Goal: Contribute content: Contribute content

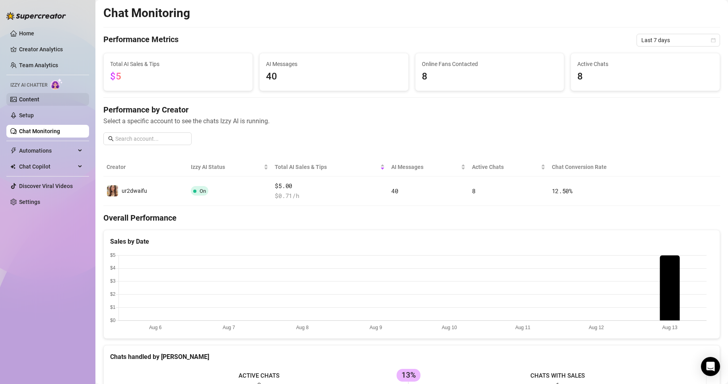
click at [39, 98] on link "Content" at bounding box center [29, 99] width 20 height 6
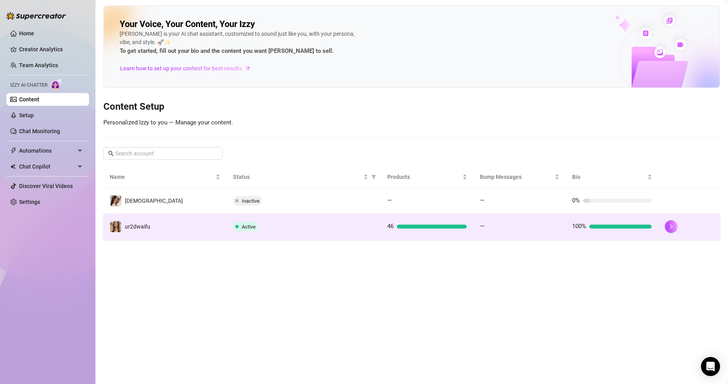
click at [300, 235] on td "Active" at bounding box center [304, 227] width 154 height 26
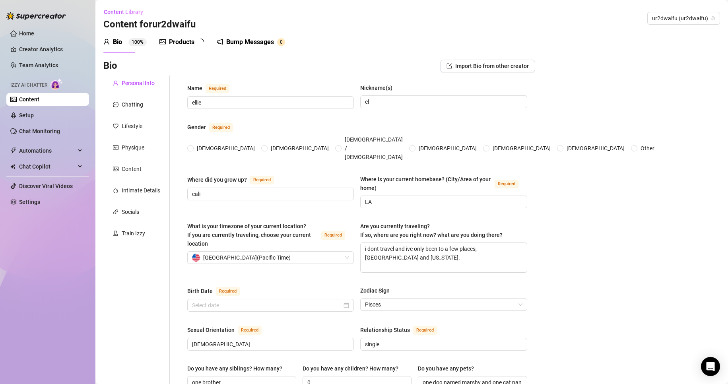
radio input "true"
type input "[DATE]"
click at [195, 41] on div "Products 4 6" at bounding box center [185, 42] width 50 height 10
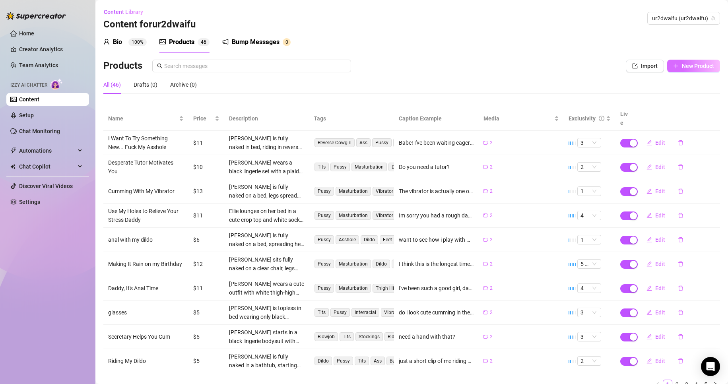
click at [682, 66] on span "New Product" at bounding box center [698, 66] width 32 height 6
type textarea "Type your message here..."
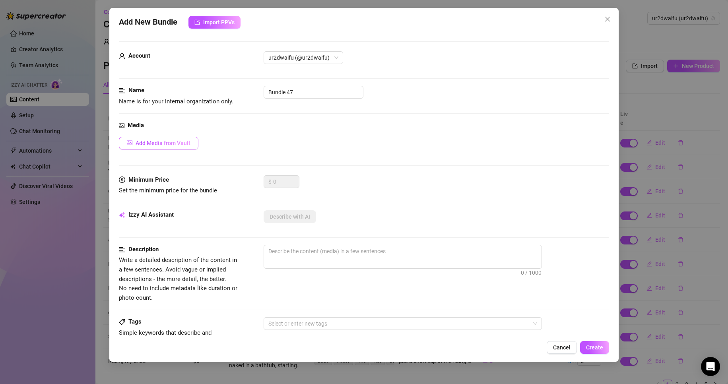
click at [192, 142] on button "Add Media from Vault" at bounding box center [159, 143] width 80 height 13
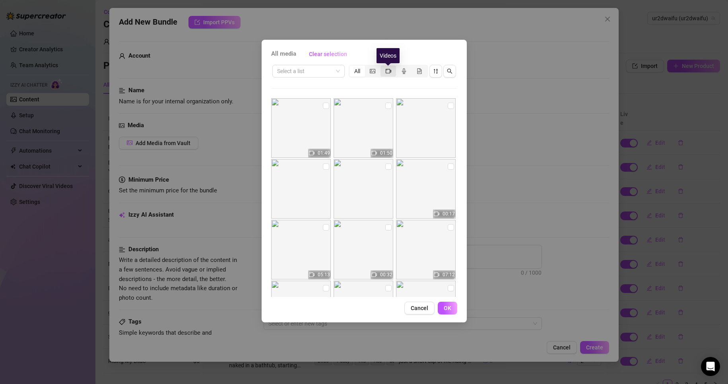
click at [387, 70] on icon "video-camera" at bounding box center [389, 71] width 6 height 6
click at [383, 67] on input "segmented control" at bounding box center [383, 67] width 0 height 0
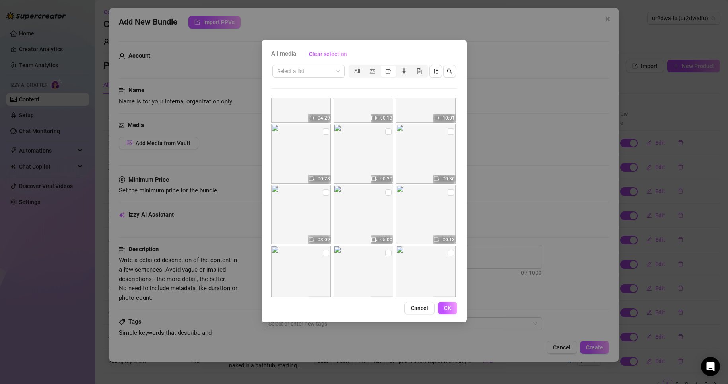
scroll to position [300, 0]
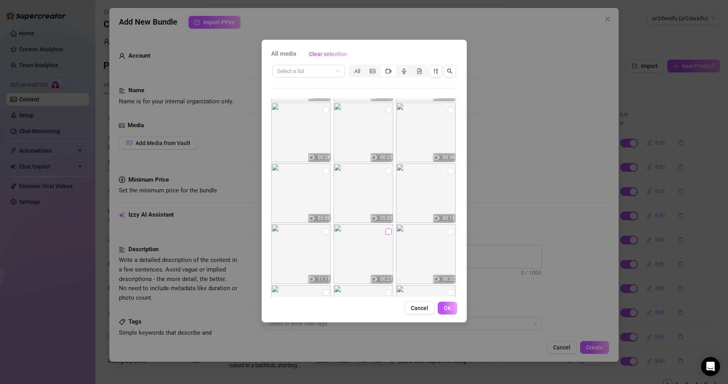
click at [387, 228] on label at bounding box center [388, 232] width 6 height 9
click at [387, 229] on input "checkbox" at bounding box center [388, 232] width 6 height 6
checkbox input "true"
click at [325, 234] on input "checkbox" at bounding box center [326, 232] width 6 height 6
checkbox input "true"
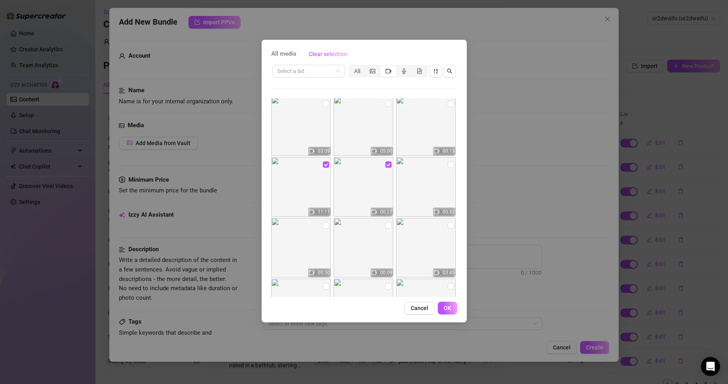
scroll to position [380, 0]
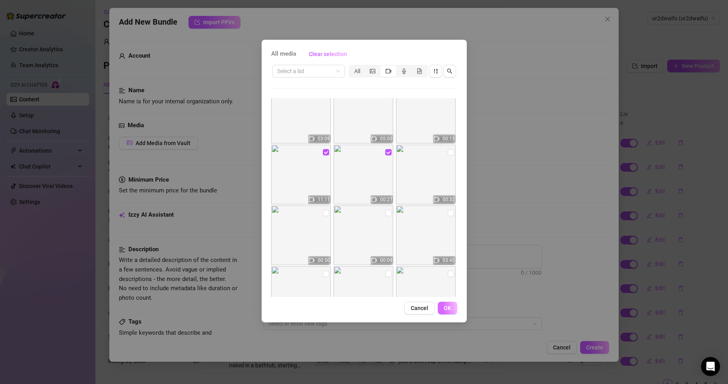
click at [446, 305] on span "OK" at bounding box center [448, 308] width 8 height 6
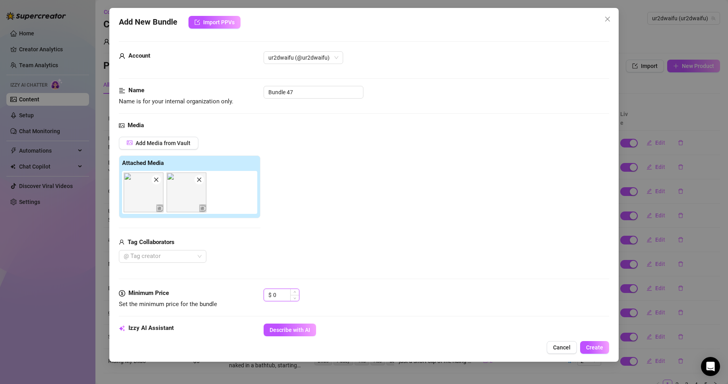
click at [274, 292] on input "0" at bounding box center [286, 295] width 26 height 12
drag, startPoint x: 278, startPoint y: 295, endPoint x: 270, endPoint y: 294, distance: 8.4
click at [270, 294] on div "$ 0" at bounding box center [282, 295] width 36 height 13
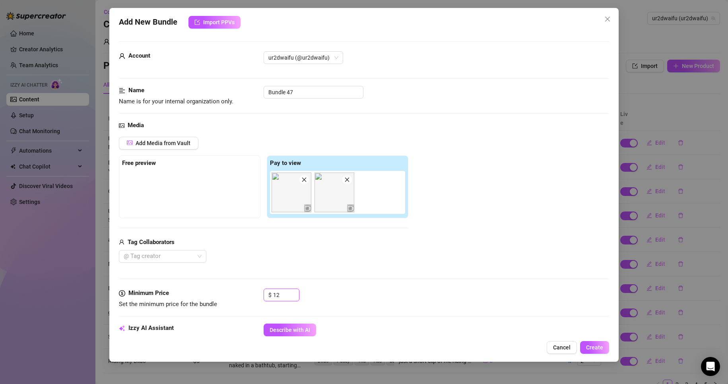
type input "12"
click at [269, 267] on div "Media Add Media from Vault Free preview Pay to view Tag Collaborators @ Tag cre…" at bounding box center [364, 205] width 491 height 168
drag, startPoint x: 240, startPoint y: 206, endPoint x: 188, endPoint y: 208, distance: 51.7
click at [188, 208] on div "Free preview Pay to view" at bounding box center [264, 187] width 290 height 63
drag, startPoint x: 261, startPoint y: 192, endPoint x: 284, endPoint y: 196, distance: 23.7
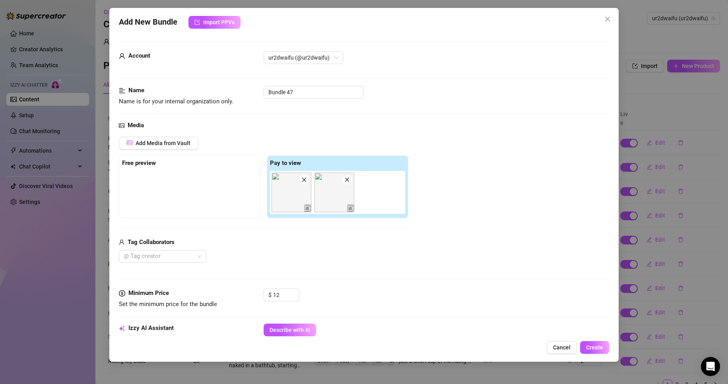
click at [262, 194] on div "Free preview Pay to view" at bounding box center [264, 187] width 290 height 63
drag, startPoint x: 285, startPoint y: 196, endPoint x: 133, endPoint y: 194, distance: 151.6
click at [133, 194] on div "Free preview Pay to view" at bounding box center [264, 187] width 290 height 63
drag, startPoint x: 305, startPoint y: 95, endPoint x: 236, endPoint y: 96, distance: 68.8
click at [236, 96] on div "Name Name is for your internal organization only. Bundle 47" at bounding box center [364, 96] width 491 height 20
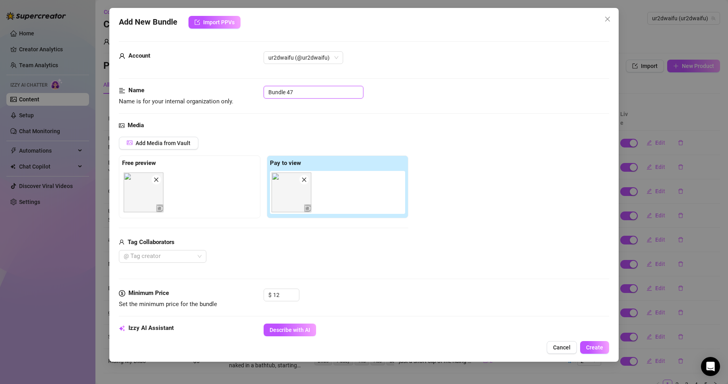
click at [299, 92] on input "Bundle 47" at bounding box center [314, 92] width 100 height 13
paste input "You Dont Want to Eat My Sweaty Pussy"
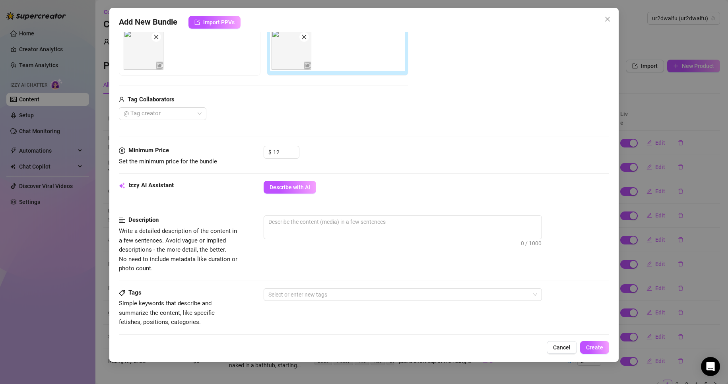
scroll to position [159, 0]
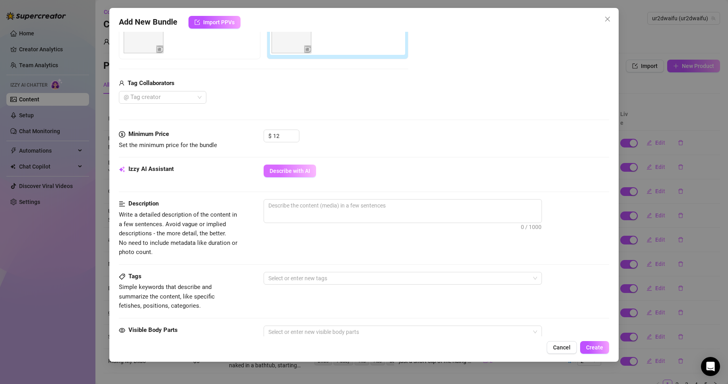
type input "You Dont Want to Eat My Sweaty Pussy"
click at [282, 174] on span "Describe with AI" at bounding box center [290, 171] width 41 height 6
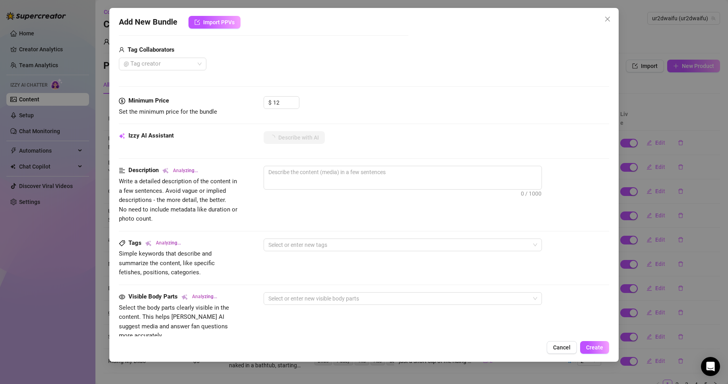
scroll to position [239, 0]
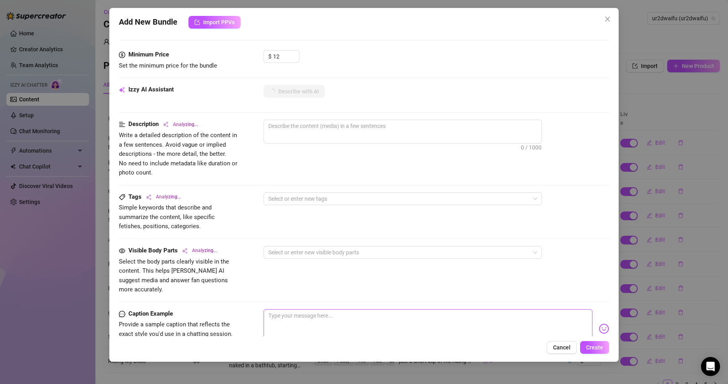
click at [296, 310] on textarea at bounding box center [428, 326] width 329 height 32
paste textarea "What? You dont want to eat my sweaty pussy? I'm going to punish you for that. Y…"
type textarea "What? You dont want to eat my sweaty pussy? I'm going to punish you for that. Y…"
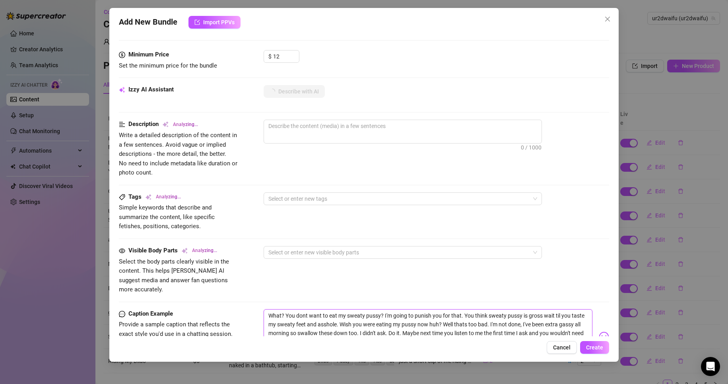
scroll to position [0, 0]
click at [267, 314] on textarea "What? You dont want to eat my sweaty pussy? I'm going to punish you for that. Y…" at bounding box center [428, 334] width 329 height 48
type textarea "What? You dont want to eat my sweaty pussy? I'm going to punish you for that. Y…"
type textarea "[PERSON_NAME]"
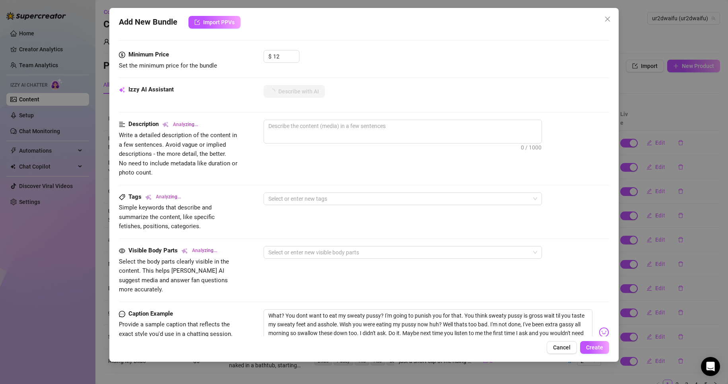
type textarea "[PERSON_NAME]"
type textarea "[PERSON_NAME] is"
type textarea "[PERSON_NAME] is fully"
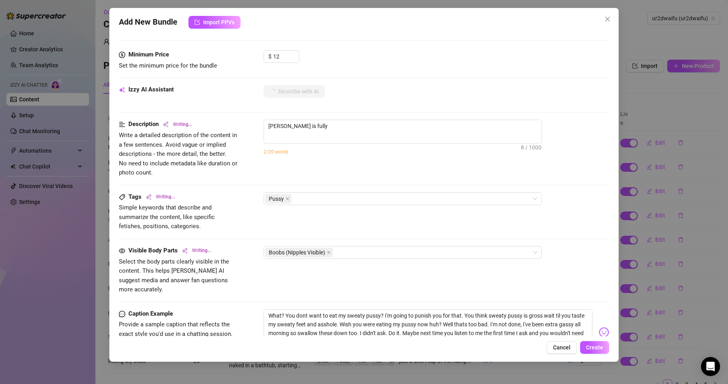
type textarea "[PERSON_NAME] is fully naked,"
type textarea "[PERSON_NAME] is fully naked, showing"
type textarea "[PERSON_NAME] is fully naked, showing off"
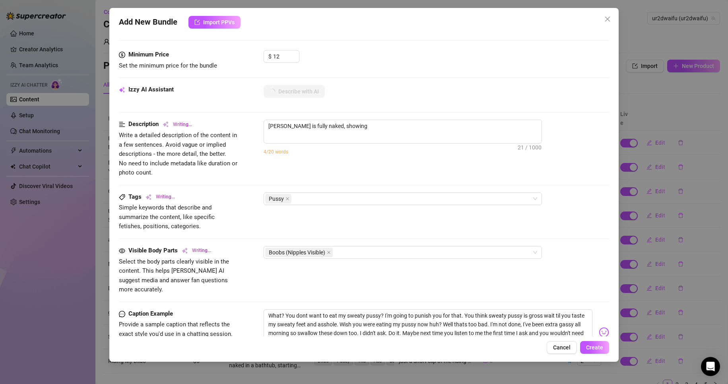
type textarea "[PERSON_NAME] is fully naked, showing off"
type textarea "[PERSON_NAME] is fully naked, showing off her"
type textarea "[PERSON_NAME] is fully naked, showing off her perky"
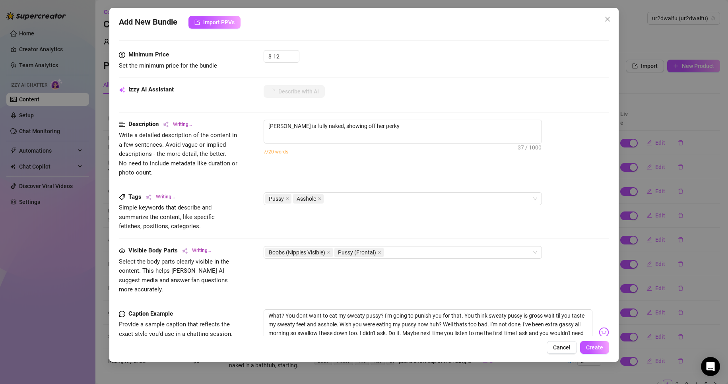
type textarea "[PERSON_NAME] is fully naked, showing off her perky tits,"
type textarea "[PERSON_NAME] is fully naked, showing off her perky tits, shaved"
type textarea "[PERSON_NAME] is fully naked, showing off her perky tits, shaved pussy,"
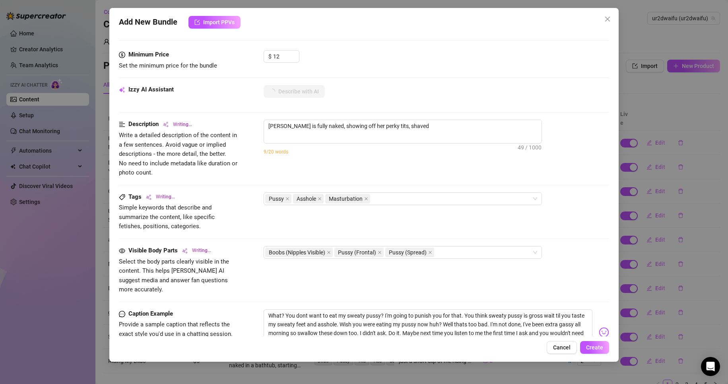
type textarea "[PERSON_NAME] is fully naked, showing off her perky tits, shaved pussy,"
type textarea "[PERSON_NAME] is fully naked, showing off her perky tits, shaved pussy, and"
type textarea "[PERSON_NAME] is fully naked, showing off her perky tits, shaved pussy, and tig…"
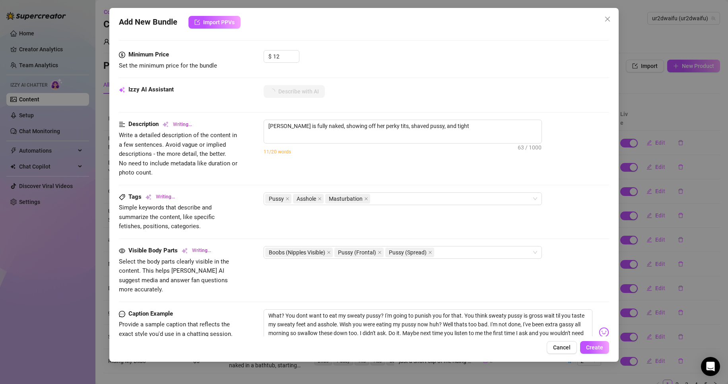
type textarea "[PERSON_NAME] is fully naked, showing off her perky tits, shaved pussy, and tig…"
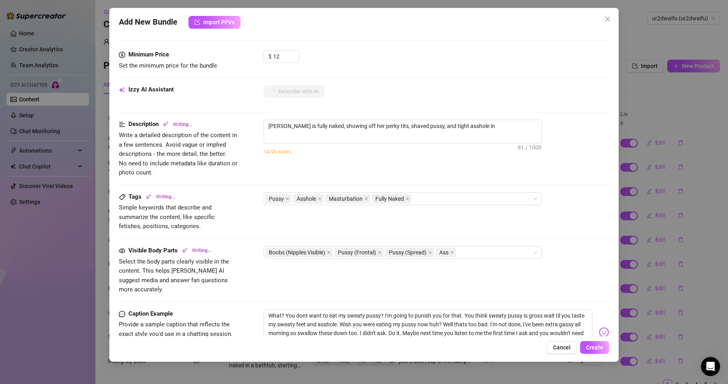
type textarea "[PERSON_NAME] is fully naked, showing off her perky tits, shaved pussy, and tig…"
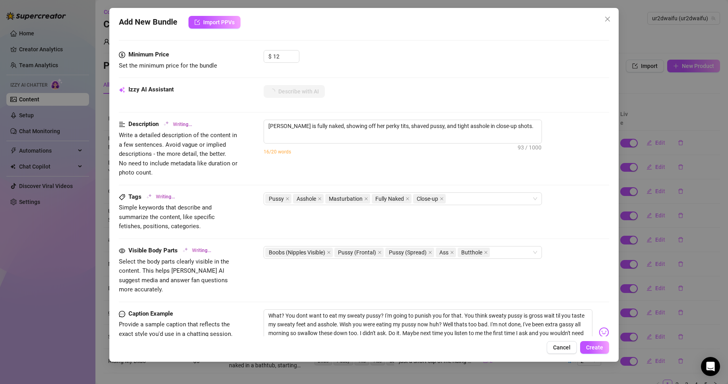
type textarea "[PERSON_NAME] is fully naked, showing off her perky tits, shaved pussy, and tig…"
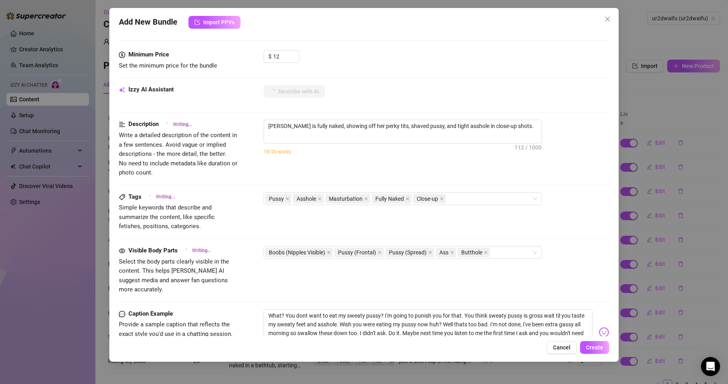
type textarea "[PERSON_NAME] is fully naked, showing off her perky tits, shaved pussy, and tig…"
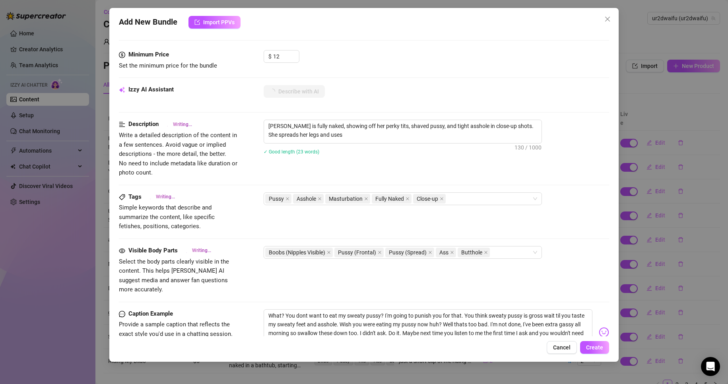
type textarea "[PERSON_NAME] is fully naked, showing off her perky tits, shaved pussy, and tig…"
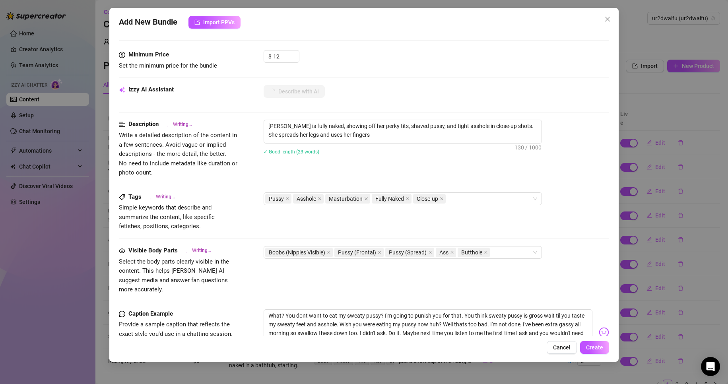
type textarea "[PERSON_NAME] is fully naked, showing off her perky tits, shaved pussy, and tig…"
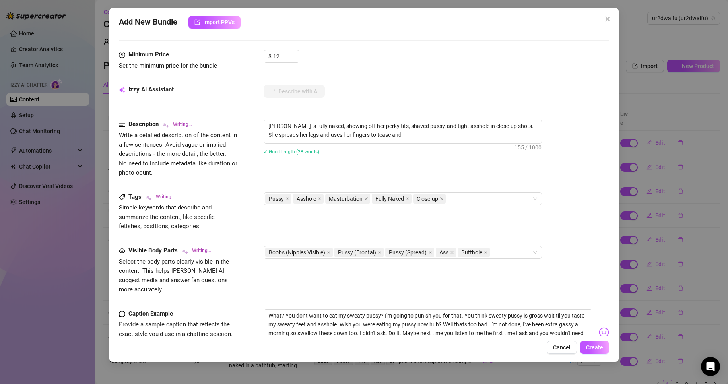
type textarea "[PERSON_NAME] is fully naked, showing off her perky tits, shaved pussy, and tig…"
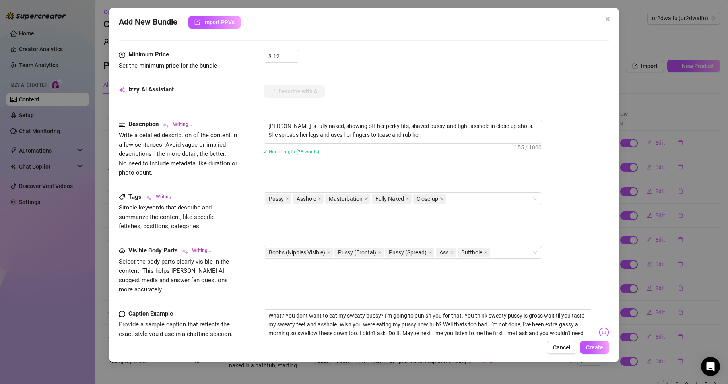
type textarea "[PERSON_NAME] is fully naked, showing off her perky tits, shaved pussy, and tig…"
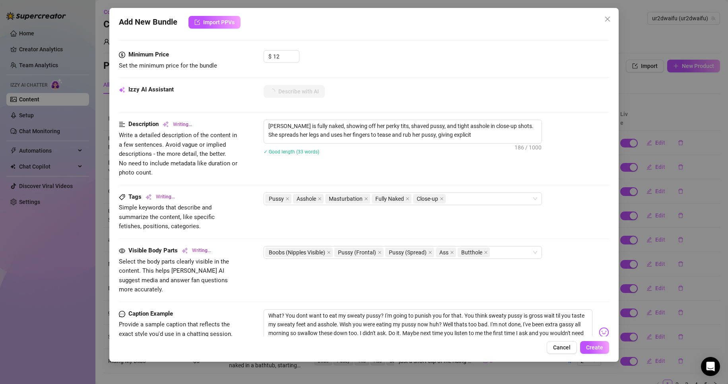
type textarea "[PERSON_NAME] is fully naked, showing off her perky tits, shaved pussy, and tig…"
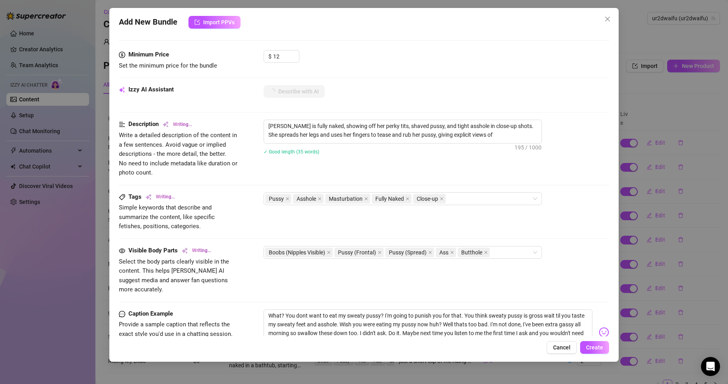
type textarea "[PERSON_NAME] is fully naked, showing off her perky tits, shaved pussy, and tig…"
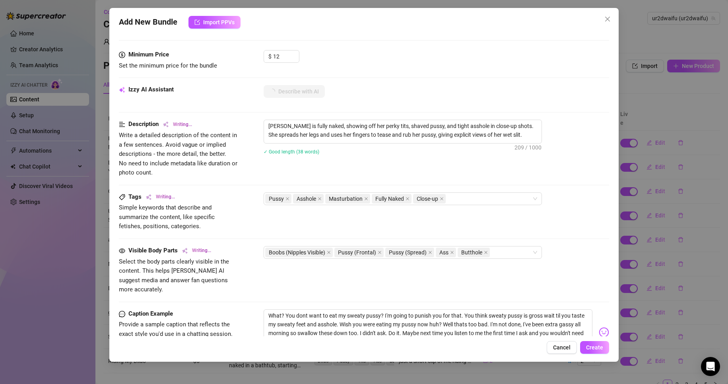
type textarea "[PERSON_NAME] is fully naked, showing off her perky tits, shaved pussy, and tig…"
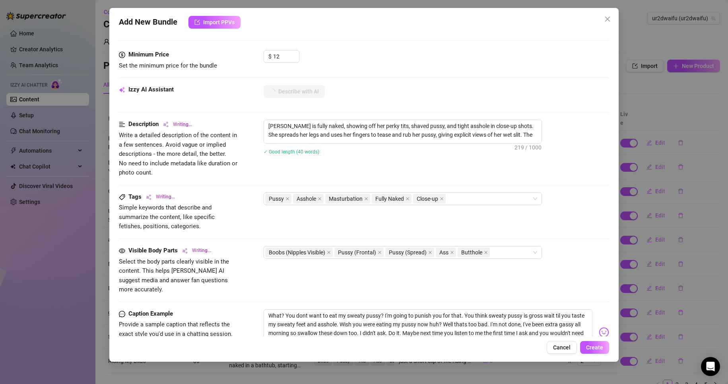
type textarea "[PERSON_NAME] is fully naked, showing off her perky tits, shaved pussy, and tig…"
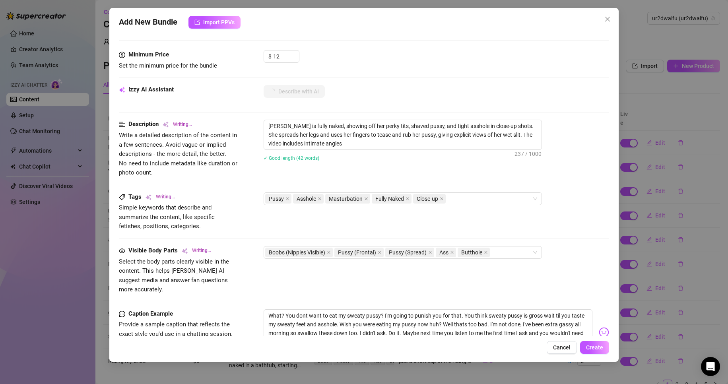
type textarea "[PERSON_NAME] is fully naked, showing off her perky tits, shaved pussy, and tig…"
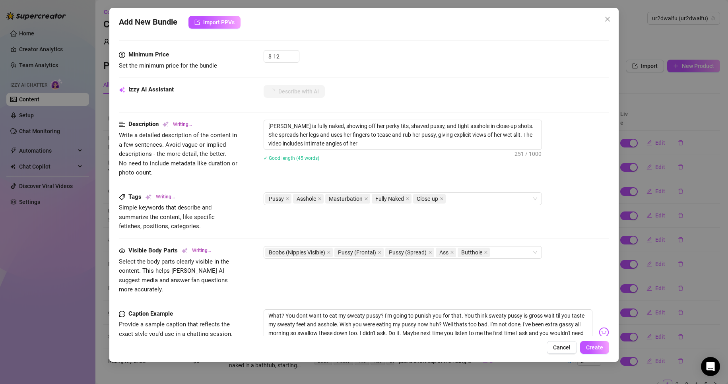
type textarea "[PERSON_NAME] is fully naked, showing off her perky tits, shaved pussy, and tig…"
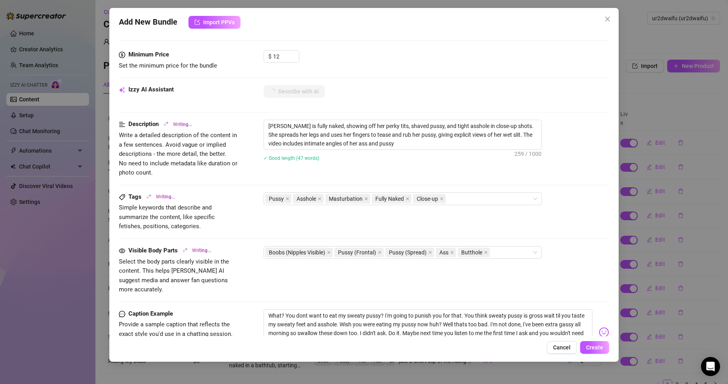
type textarea "[PERSON_NAME] is fully naked, showing off her perky tits, shaved pussy, and tig…"
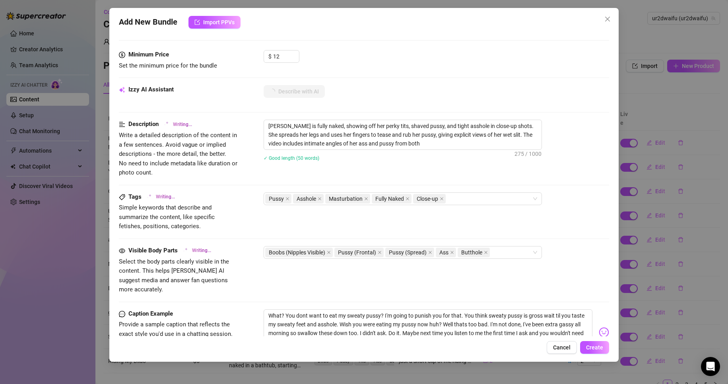
type textarea "[PERSON_NAME] is fully naked, showing off her perky tits, shaved pussy, and tig…"
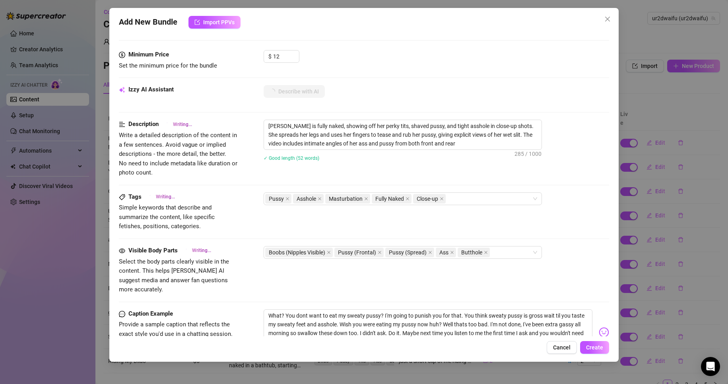
type textarea "[PERSON_NAME] is fully naked, showing off her perky tits, shaved pussy, and tig…"
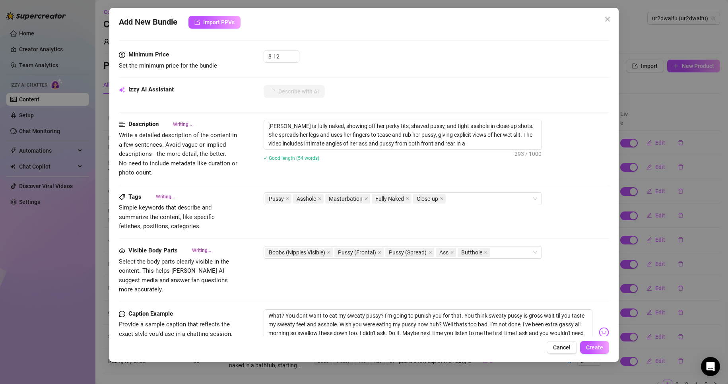
type textarea "[PERSON_NAME] is fully naked, showing off her perky tits, shaved pussy, and tig…"
click at [510, 197] on div "Pussy Asshole Masturbation Fully Naked Close-up" at bounding box center [398, 198] width 267 height 11
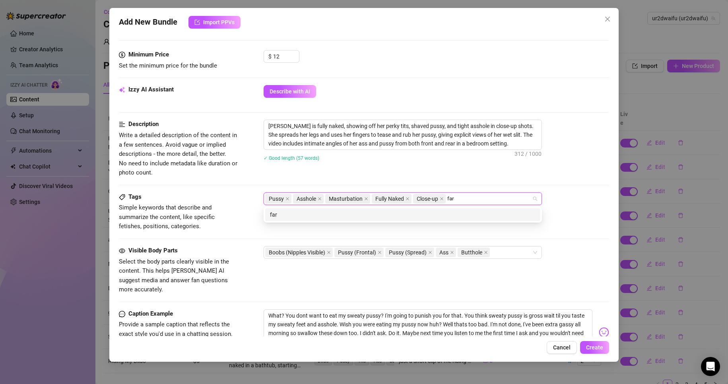
type input "fart"
click at [455, 213] on div "fart" at bounding box center [403, 214] width 266 height 9
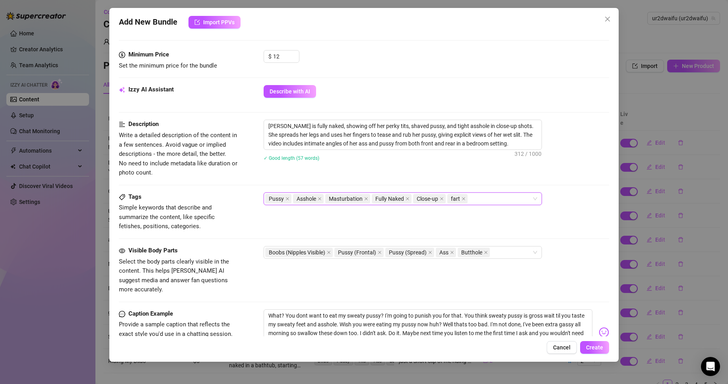
click at [479, 199] on div "Pussy Asshole Masturbation Fully Naked Close-up fart" at bounding box center [398, 198] width 267 height 11
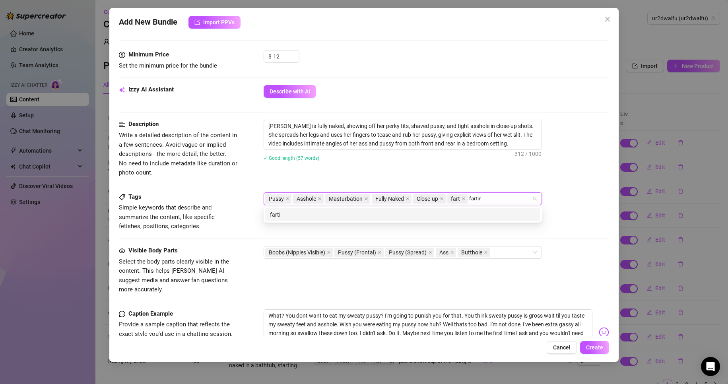
type input "farting"
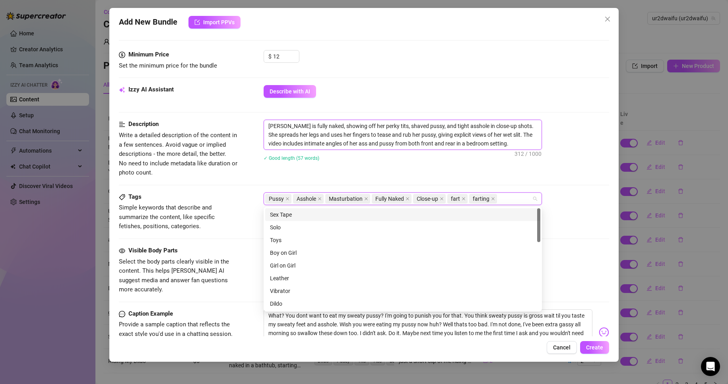
click at [533, 134] on textarea "[PERSON_NAME] is fully naked, showing off her perky tits, shaved pussy, and tig…" at bounding box center [403, 134] width 278 height 29
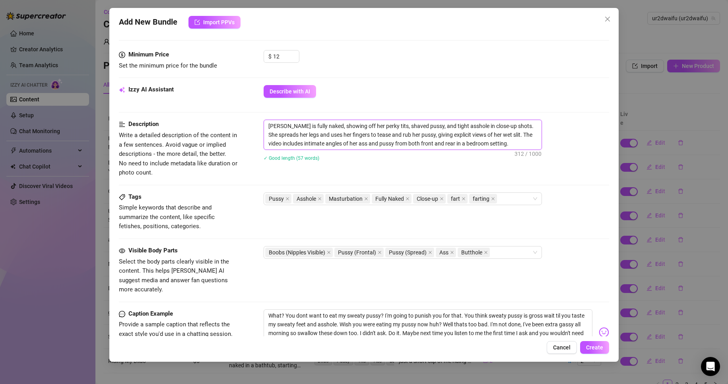
click at [527, 144] on textarea "[PERSON_NAME] is fully naked, showing off her perky tits, shaved pussy, and tig…" at bounding box center [403, 134] width 278 height 29
type textarea "[PERSON_NAME] is fully naked, showing off her perky tits, shaved pussy, and tig…"
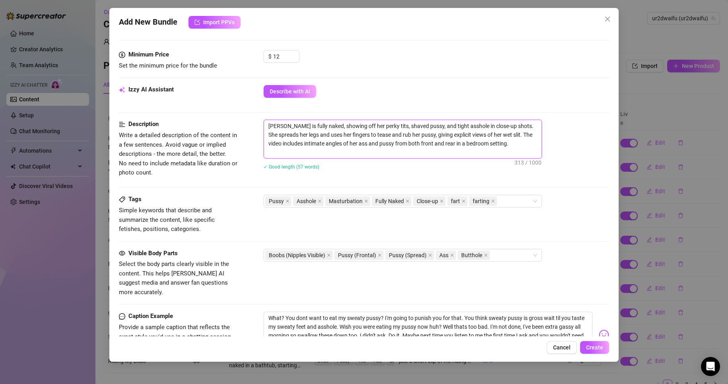
scroll to position [1, 0]
type textarea "[PERSON_NAME] is fully naked, showing off her perky tits, shaved pussy, and tig…"
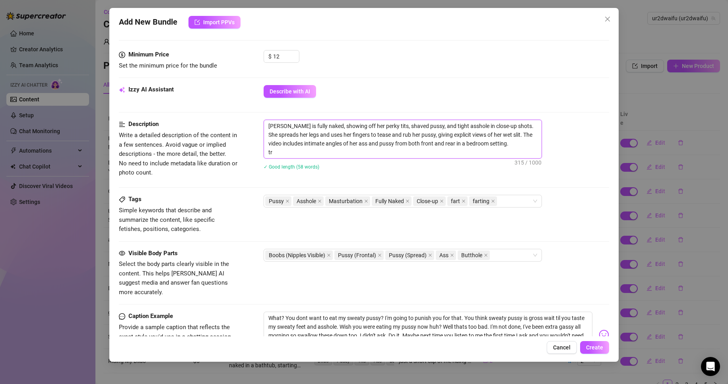
type textarea "[PERSON_NAME] is fully naked, showing off her perky tits, shaved pussy, and tig…"
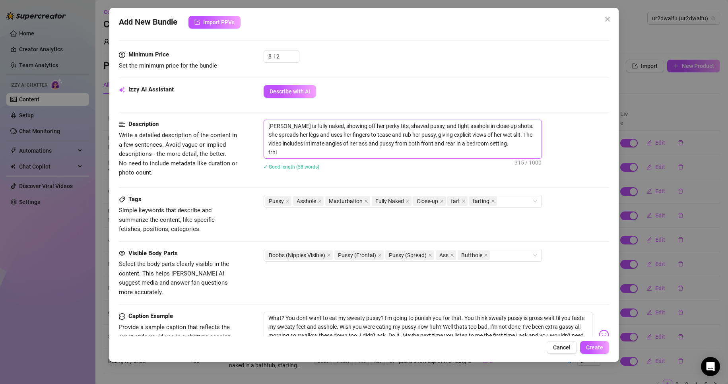
type textarea "[PERSON_NAME] is fully naked, showing off her perky tits, shaved pussy, and tig…"
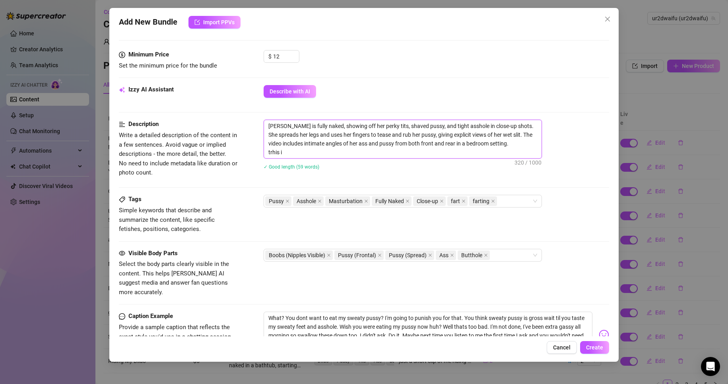
type textarea "[PERSON_NAME] is fully naked, showing off her perky tits, shaved pussy, and tig…"
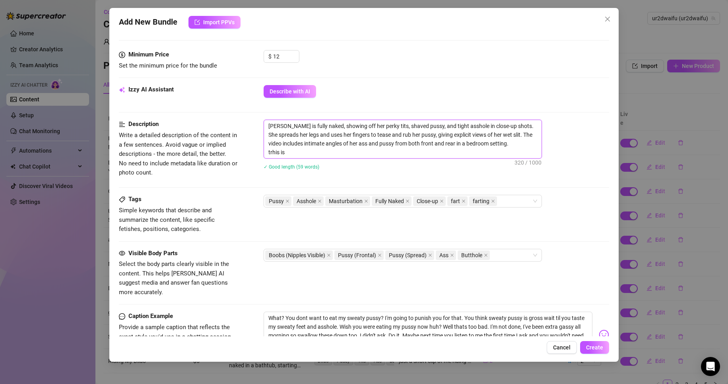
type textarea "[PERSON_NAME] is fully naked, showing off her perky tits, shaved pussy, and tig…"
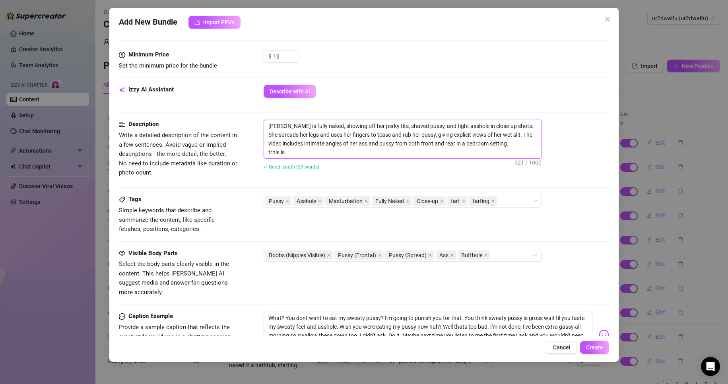
type textarea "[PERSON_NAME] is fully naked, showing off her perky tits, shaved pussy, and tig…"
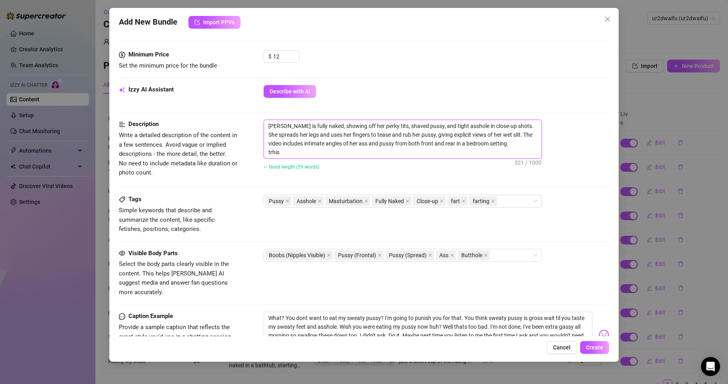
type textarea "[PERSON_NAME] is fully naked, showing off her perky tits, shaved pussy, and tig…"
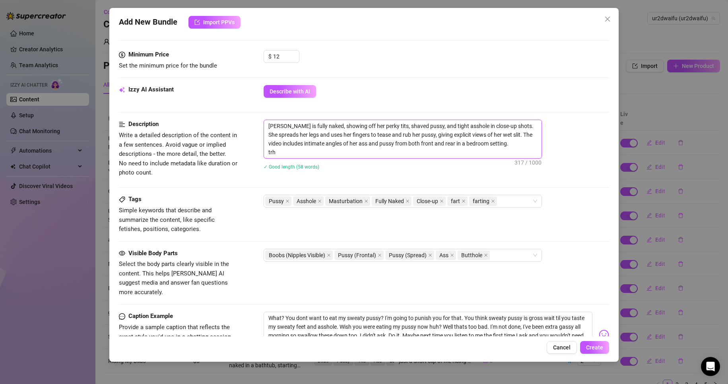
type textarea "[PERSON_NAME] is fully naked, showing off her perky tits, shaved pussy, and tig…"
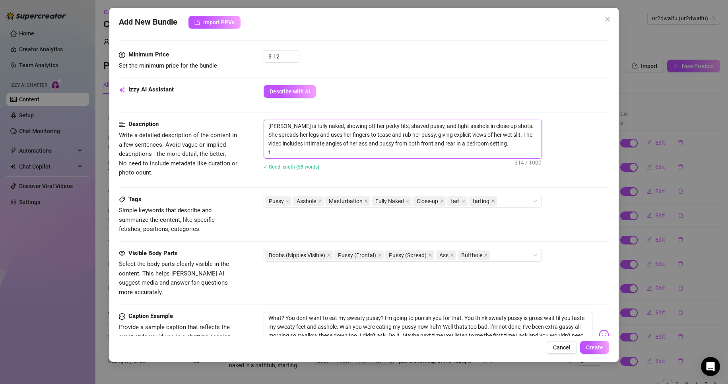
type textarea "[PERSON_NAME] is fully naked, showing off her perky tits, shaved pussy, and tig…"
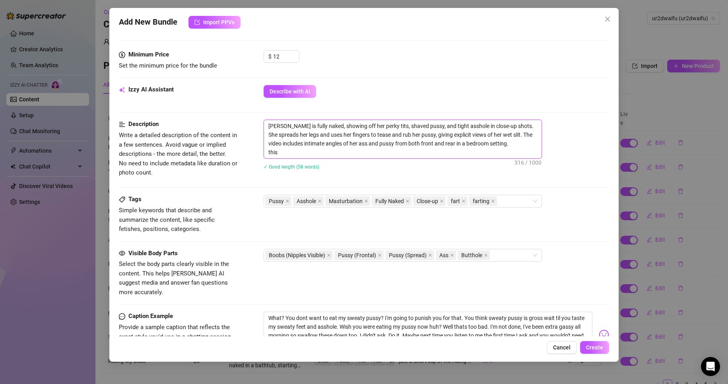
type textarea "[PERSON_NAME] is fully naked, showing off her perky tits, shaved pussy, and tig…"
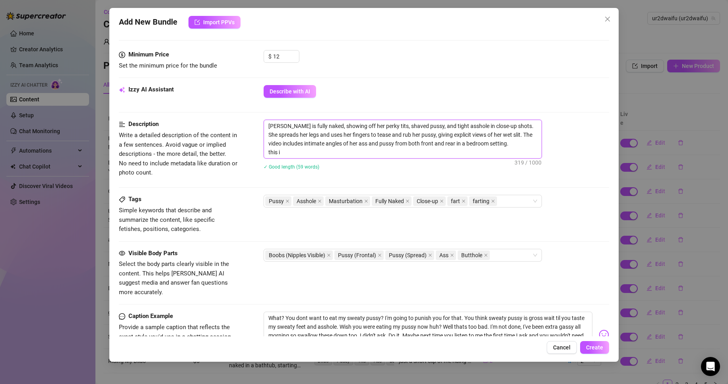
type textarea "[PERSON_NAME] is fully naked, showing off her perky tits, shaved pussy, and tig…"
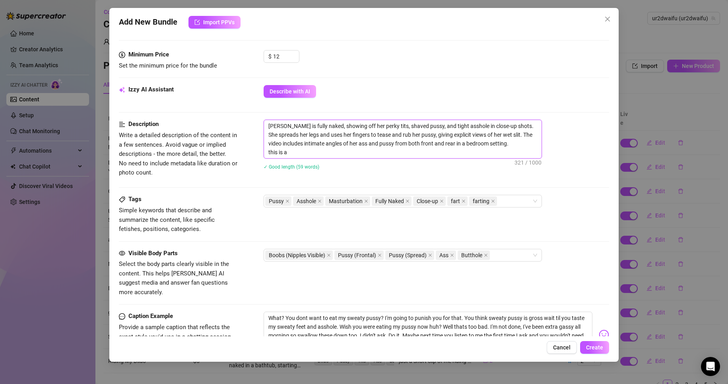
type textarea "[PERSON_NAME] is fully naked, showing off her perky tits, shaved pussy, and tig…"
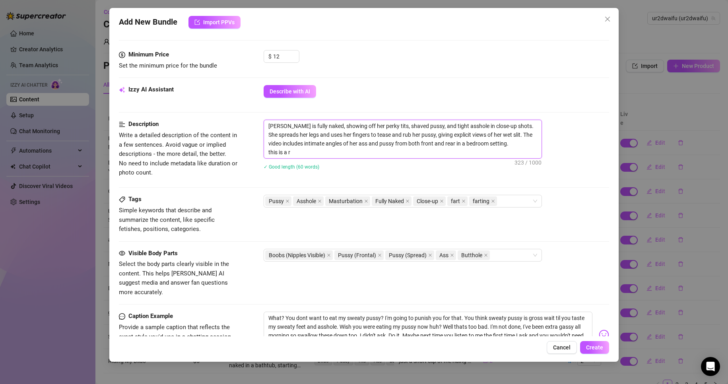
type textarea "[PERSON_NAME] is fully naked, showing off her perky tits, shaved pussy, and tig…"
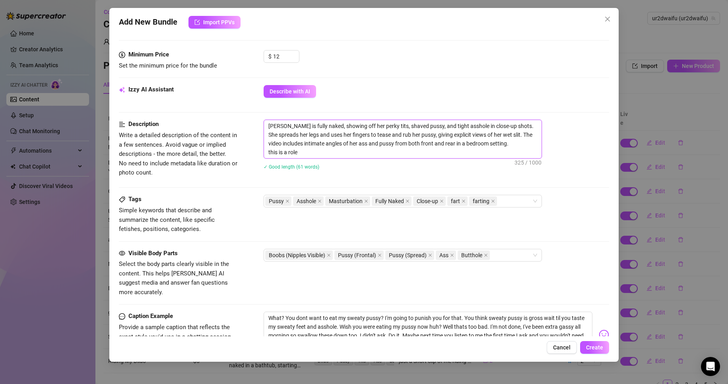
type textarea "[PERSON_NAME] is fully naked, showing off her perky tits, shaved pussy, and tig…"
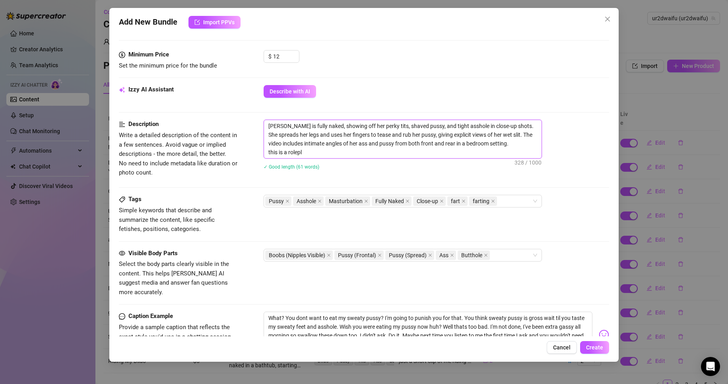
type textarea "[PERSON_NAME] is fully naked, showing off her perky tits, shaved pussy, and tig…"
click at [479, 152] on textarea "[PERSON_NAME] is fully naked, showing off her perky tits, shaved pussy, and tig…" at bounding box center [403, 139] width 278 height 38
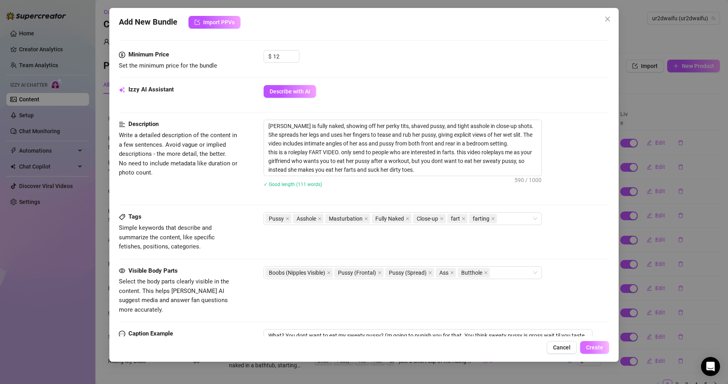
click at [594, 349] on span "Create" at bounding box center [594, 348] width 17 height 6
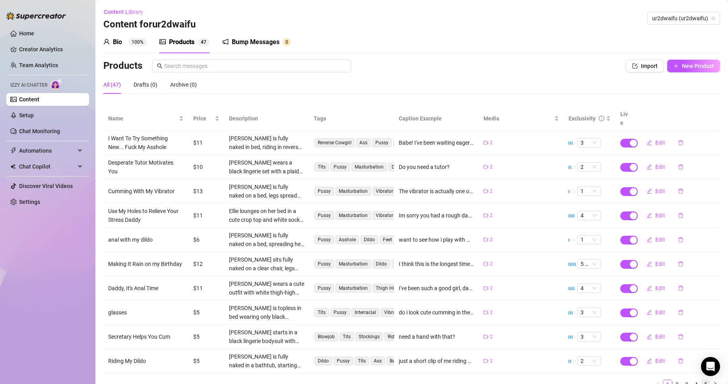
click at [702, 380] on link "5" at bounding box center [706, 384] width 9 height 9
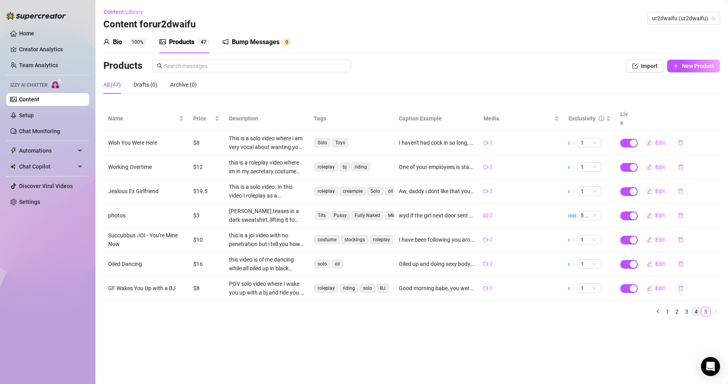
click at [695, 308] on link "4" at bounding box center [696, 312] width 9 height 9
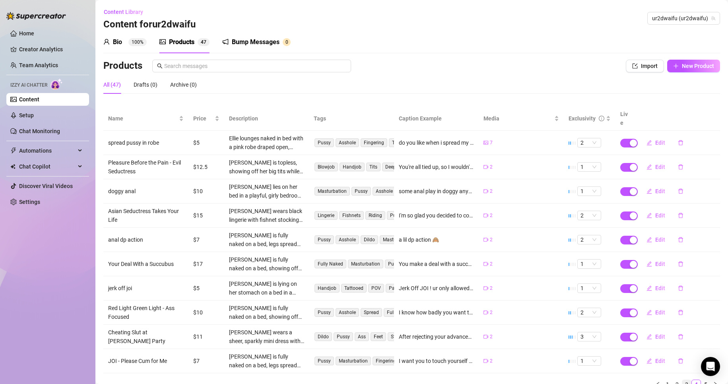
click at [683, 380] on link "3" at bounding box center [687, 384] width 9 height 9
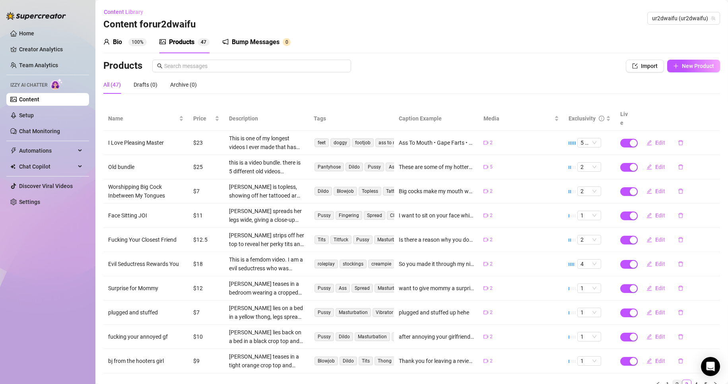
click at [673, 380] on link "2" at bounding box center [677, 384] width 9 height 9
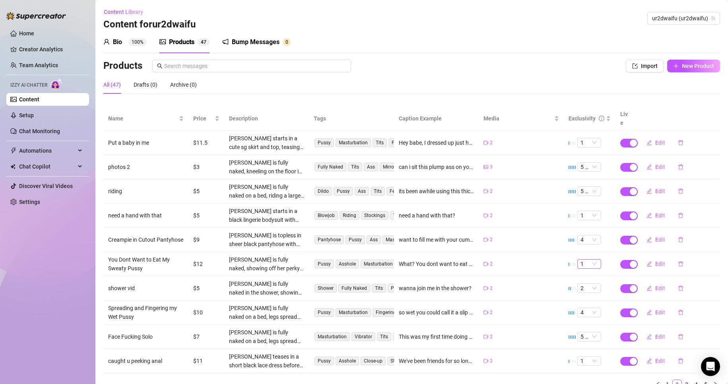
click at [582, 260] on span "1" at bounding box center [590, 264] width 18 height 9
click at [579, 294] on div "3" at bounding box center [583, 295] width 11 height 9
click at [703, 65] on span "New Product" at bounding box center [698, 66] width 32 height 6
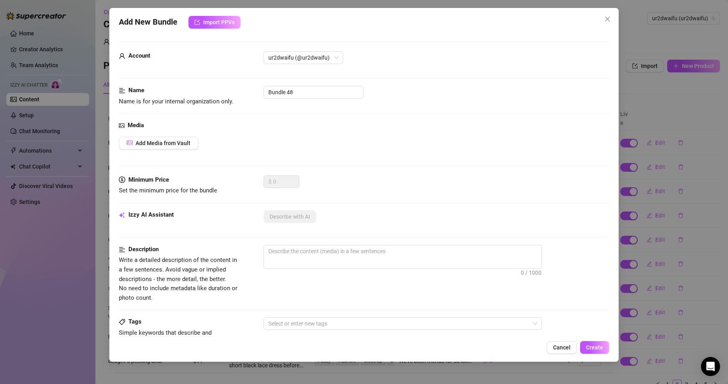
click at [142, 150] on div "Media Add Media from Vault" at bounding box center [364, 148] width 491 height 55
click at [143, 147] on button "Add Media from Vault" at bounding box center [159, 143] width 80 height 13
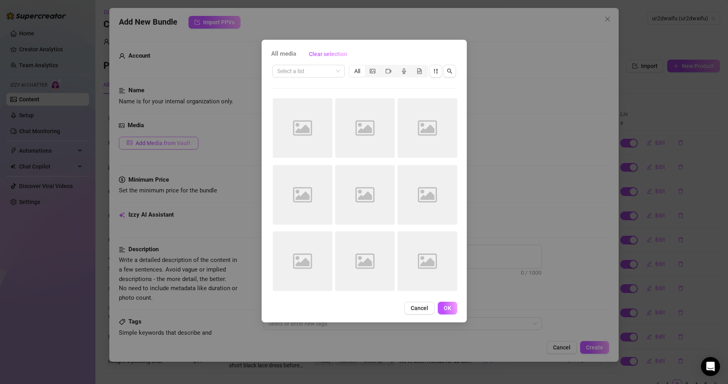
click at [143, 147] on div "All media Clear selection Select a list All Image placeholder Image placeholder…" at bounding box center [364, 192] width 728 height 384
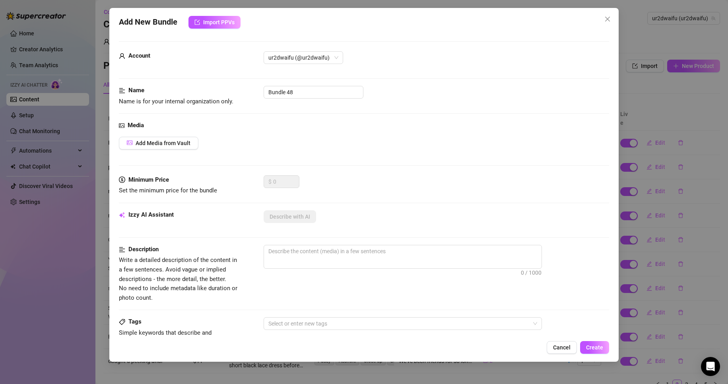
click at [78, 164] on div "Add New Bundle Import PPVs Account ur2dwaifu (@ur2dwaifu) Name Name is for your…" at bounding box center [364, 192] width 728 height 384
